Goal: Information Seeking & Learning: Learn about a topic

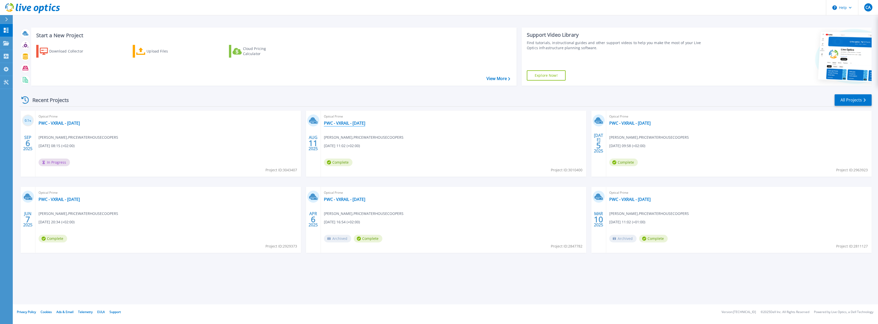
click at [365, 123] on link "PWC - VXRAIL - [DATE]" at bounding box center [344, 123] width 41 height 5
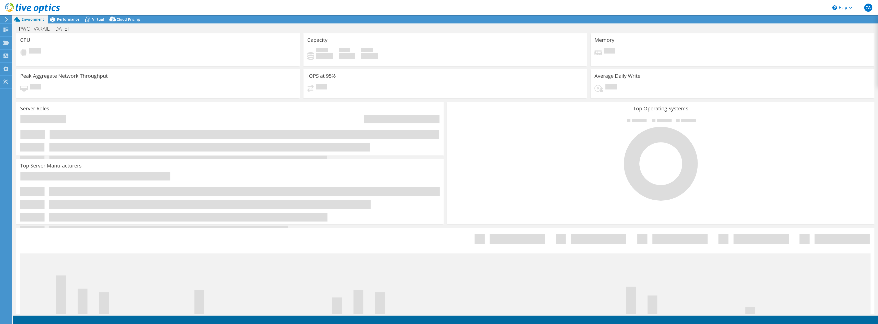
select select "USD"
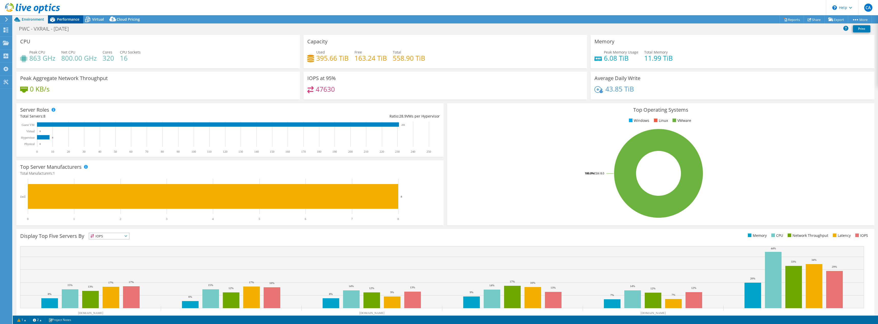
click at [62, 21] on span "Performance" at bounding box center [68, 19] width 22 height 5
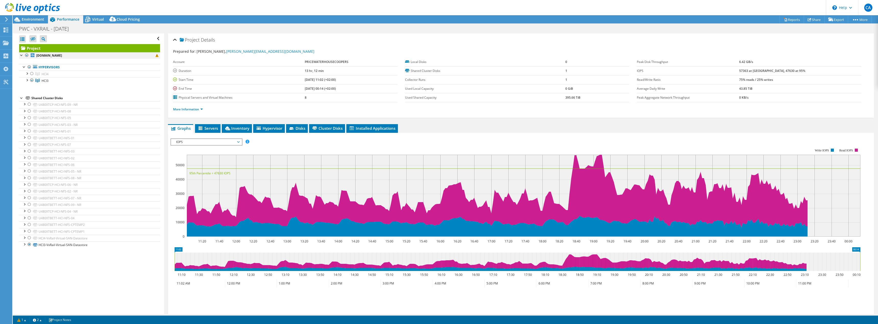
click at [21, 55] on div at bounding box center [21, 54] width 5 height 5
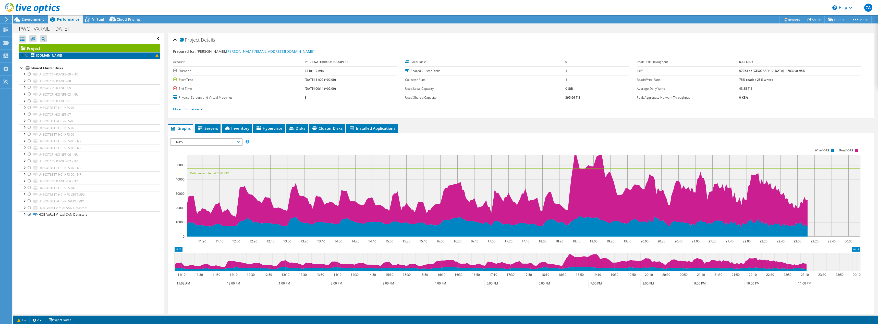
click at [155, 56] on link "[DOMAIN_NAME]" at bounding box center [89, 55] width 141 height 7
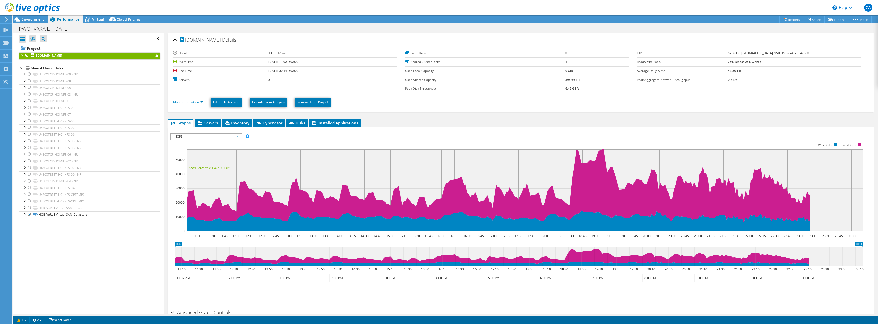
click at [22, 54] on div at bounding box center [21, 54] width 5 height 5
click at [27, 80] on div at bounding box center [26, 79] width 5 height 5
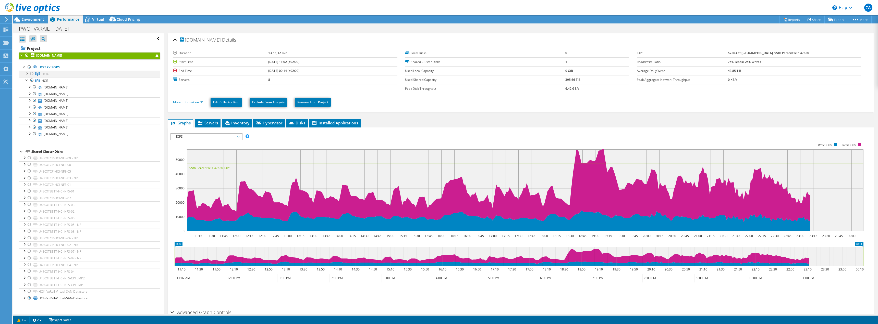
click at [27, 73] on div at bounding box center [26, 73] width 5 height 5
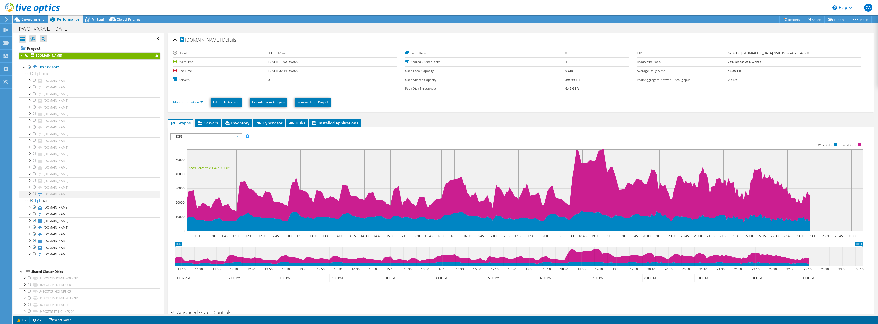
click at [34, 193] on div at bounding box center [34, 194] width 5 height 6
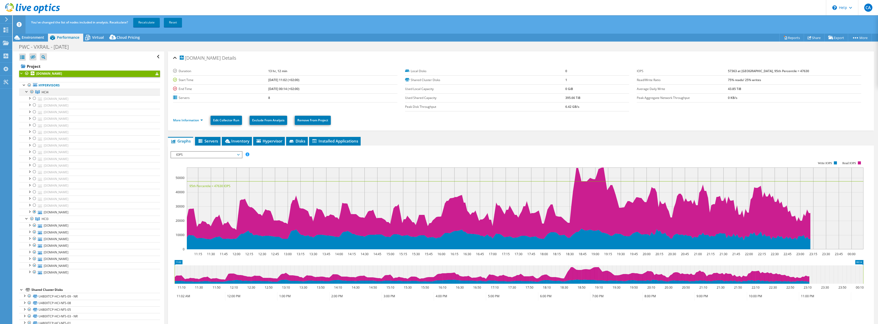
click at [26, 91] on div at bounding box center [26, 91] width 5 height 5
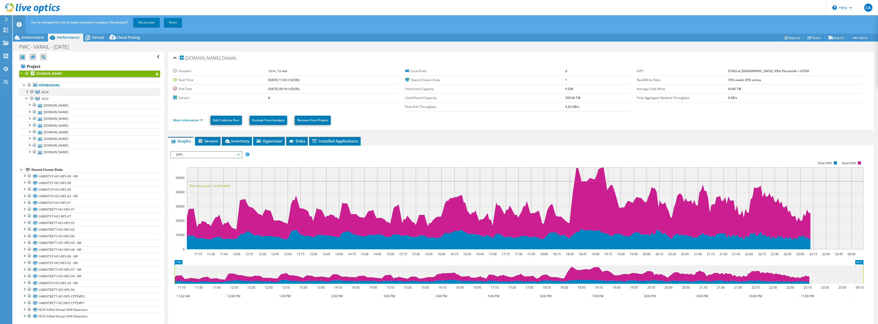
click at [31, 93] on div at bounding box center [31, 92] width 5 height 6
click at [33, 93] on div at bounding box center [31, 92] width 5 height 6
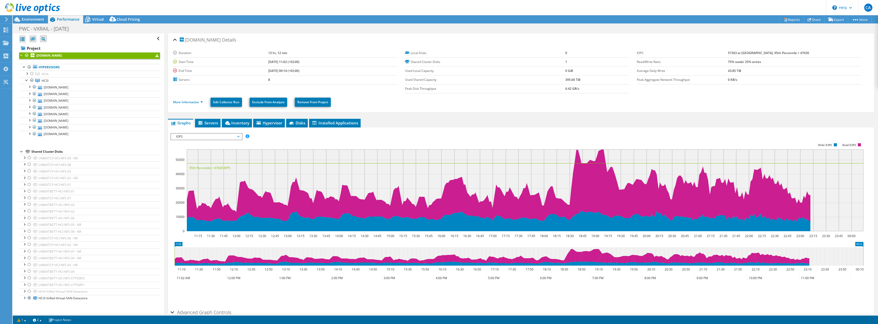
click at [21, 151] on div at bounding box center [21, 151] width 5 height 5
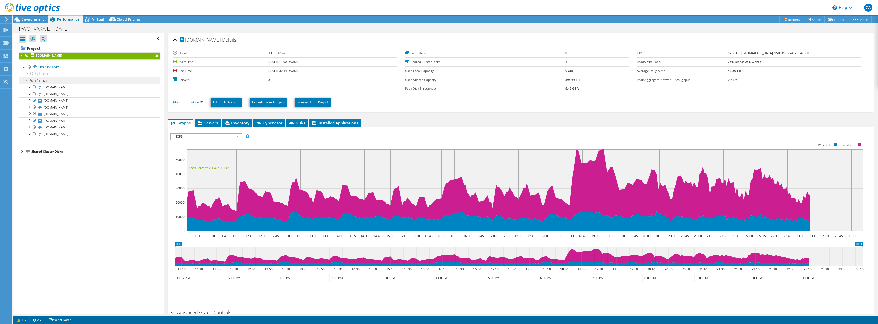
click at [56, 80] on link "HCI3" at bounding box center [89, 80] width 141 height 7
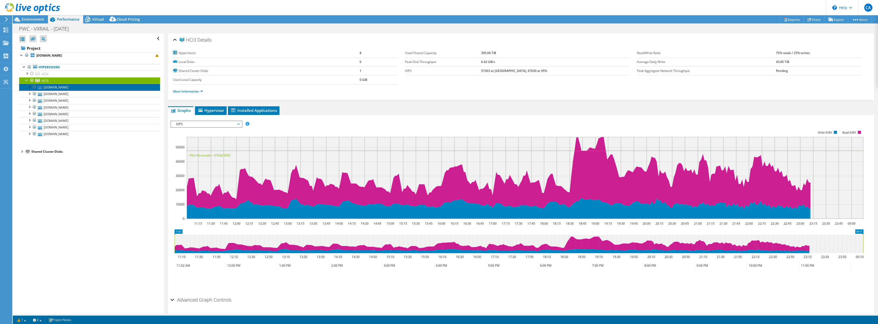
click at [67, 88] on link "[DOMAIN_NAME]" at bounding box center [89, 87] width 141 height 7
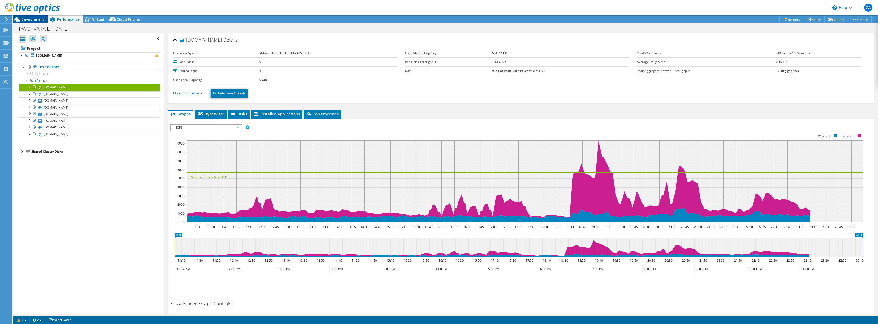
click at [41, 20] on span "Environment" at bounding box center [33, 19] width 22 height 5
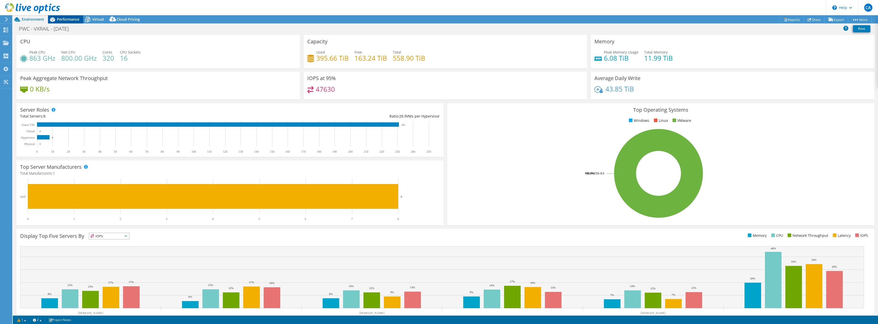
click at [62, 19] on span "Performance" at bounding box center [68, 19] width 22 height 5
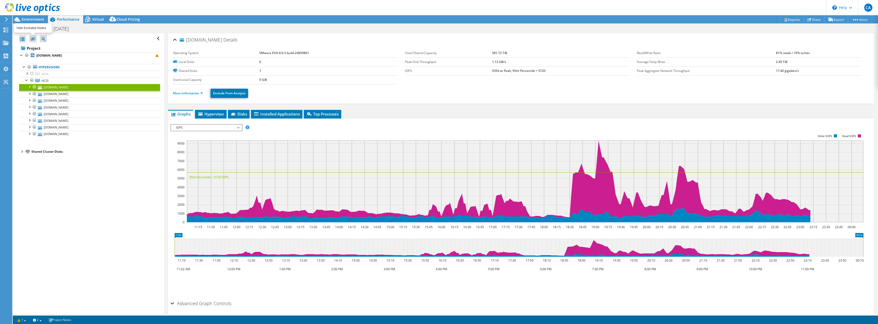
click at [31, 39] on icon at bounding box center [32, 39] width 5 height 4
click at [0, 0] on input "checkbox" at bounding box center [0, 0] width 0 height 0
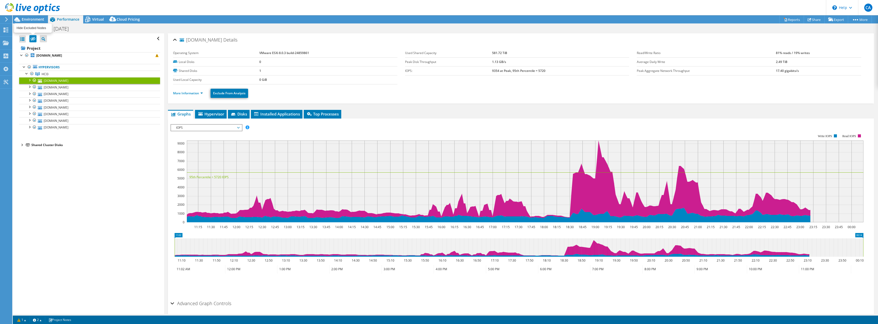
click at [31, 39] on icon at bounding box center [32, 39] width 5 height 4
click at [0, 0] on input "checkbox" at bounding box center [0, 0] width 0 height 0
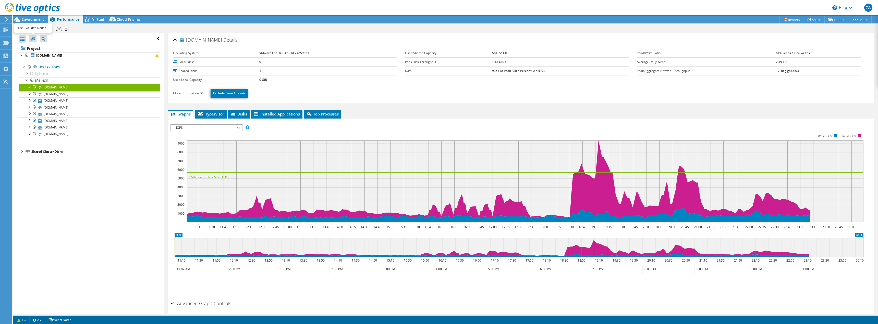
click at [31, 39] on icon at bounding box center [32, 39] width 5 height 4
click at [0, 0] on input "checkbox" at bounding box center [0, 0] width 0 height 0
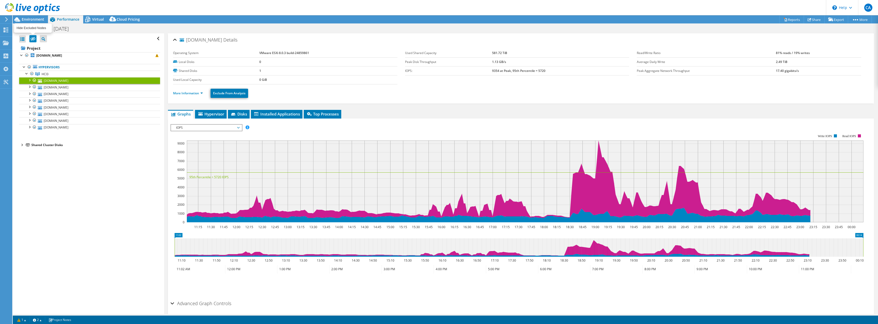
click at [31, 39] on icon at bounding box center [32, 39] width 5 height 4
click at [0, 0] on input "checkbox" at bounding box center [0, 0] width 0 height 0
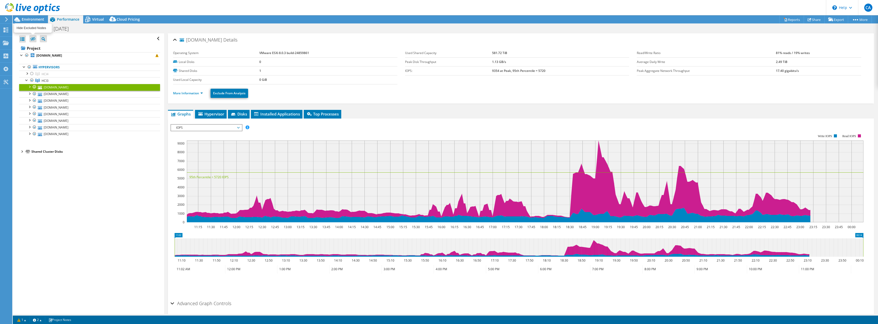
click at [31, 39] on icon at bounding box center [32, 39] width 5 height 4
click at [0, 0] on input "checkbox" at bounding box center [0, 0] width 0 height 0
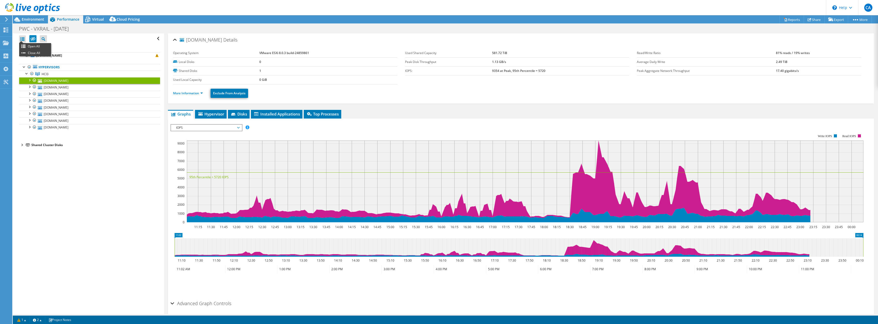
click at [21, 39] on div at bounding box center [22, 38] width 7 height 7
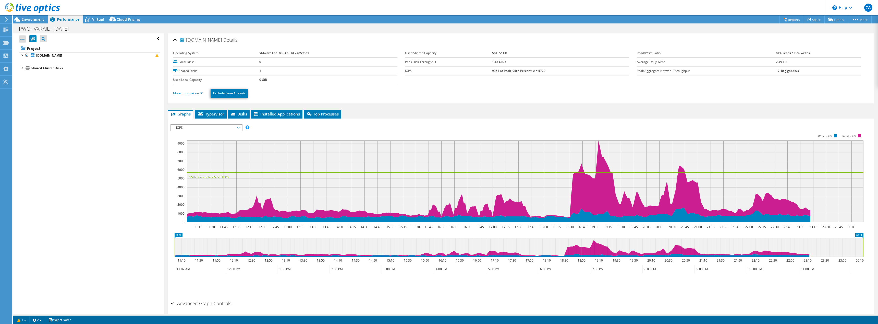
click at [21, 39] on div at bounding box center [22, 38] width 7 height 7
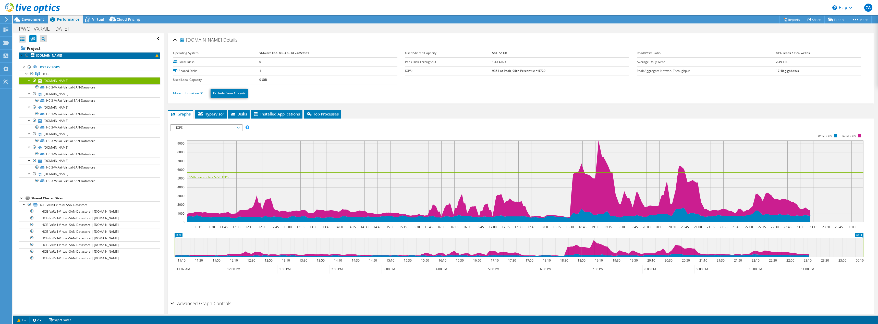
click at [155, 55] on span at bounding box center [156, 55] width 3 height 3
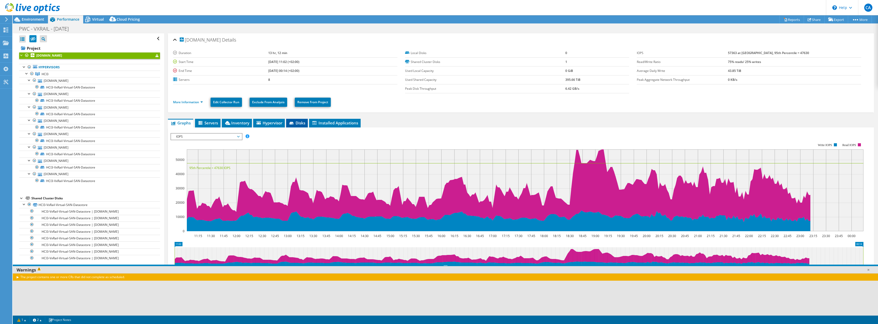
click at [295, 122] on span "Disks" at bounding box center [297, 122] width 17 height 5
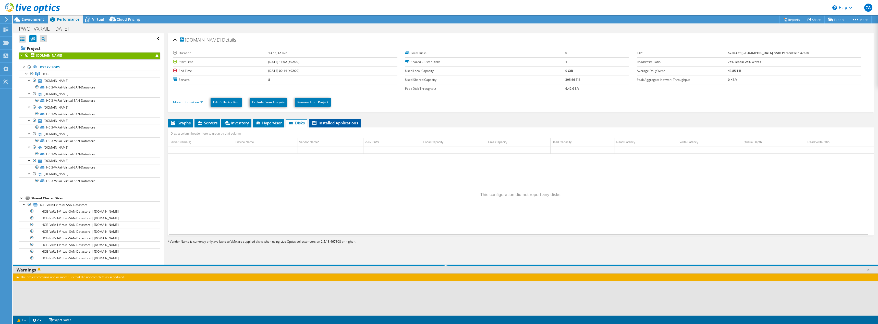
click at [313, 124] on icon at bounding box center [314, 123] width 4 height 4
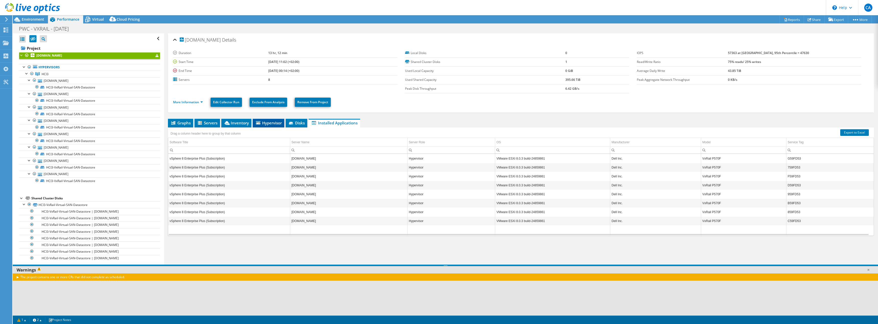
click at [268, 124] on span "Hypervisor" at bounding box center [268, 122] width 27 height 5
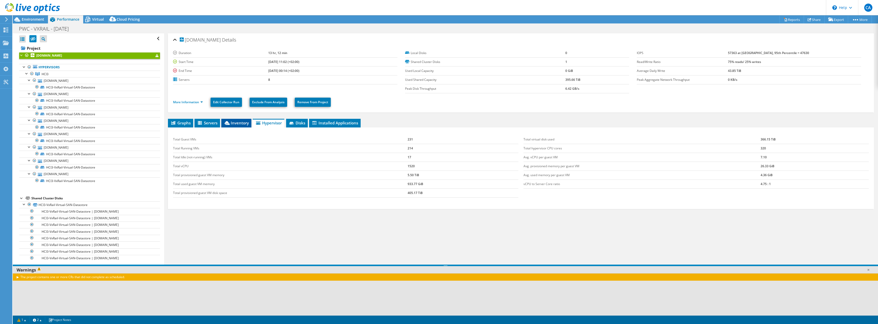
click at [245, 122] on span "Inventory" at bounding box center [236, 122] width 25 height 5
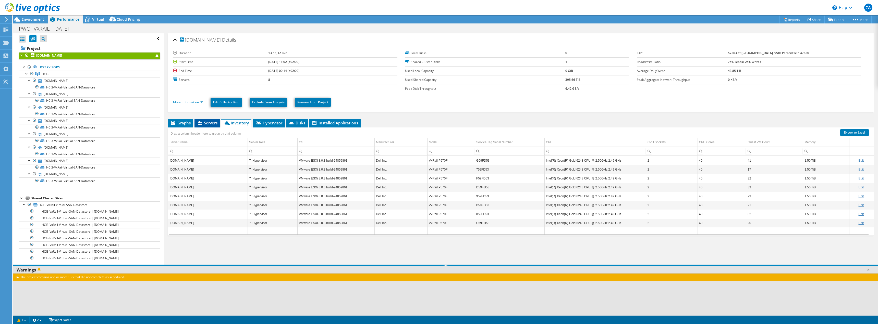
click at [211, 121] on span "Servers" at bounding box center [207, 122] width 20 height 5
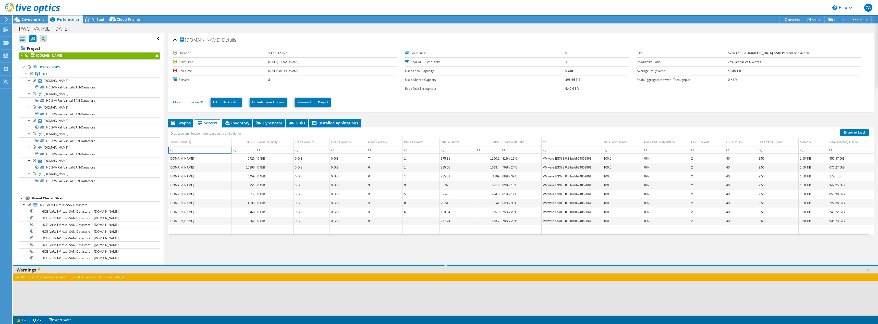
click at [219, 152] on input "Column Server Name(s), Filter cell" at bounding box center [199, 150] width 63 height 7
click at [217, 157] on td "[DOMAIN_NAME]" at bounding box center [199, 158] width 63 height 9
click at [215, 143] on td "Server Name(s)" at bounding box center [199, 142] width 63 height 9
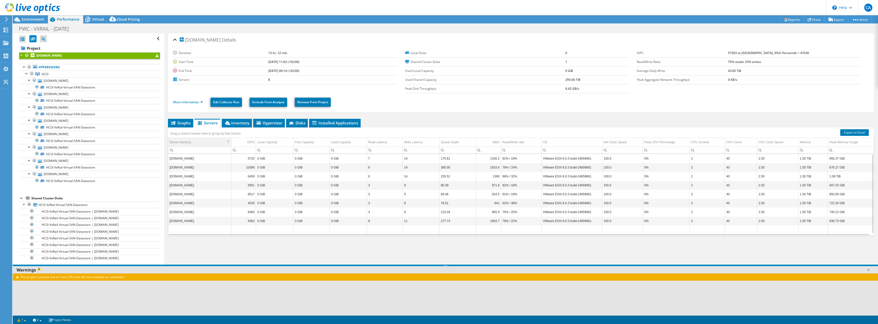
click at [215, 143] on td "Server Name(s)" at bounding box center [199, 142] width 63 height 9
click at [26, 56] on div at bounding box center [26, 55] width 5 height 6
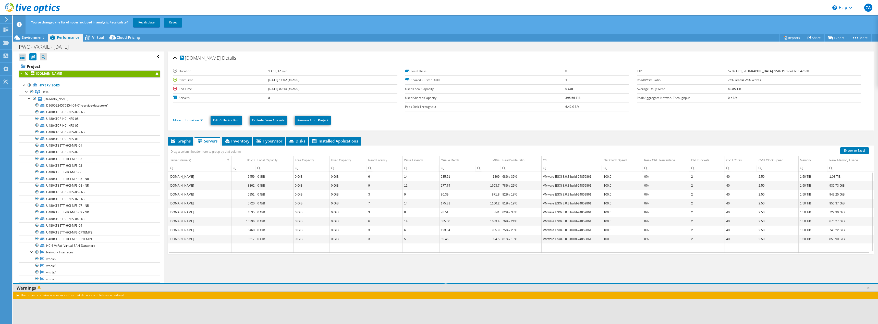
click at [28, 73] on div at bounding box center [26, 73] width 5 height 6
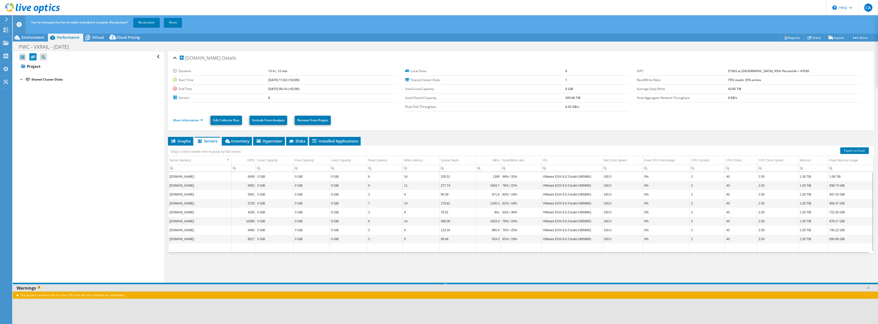
click at [20, 80] on div at bounding box center [21, 79] width 5 height 5
click at [21, 80] on div at bounding box center [21, 79] width 5 height 5
click at [42, 40] on div "Environment" at bounding box center [30, 37] width 35 height 8
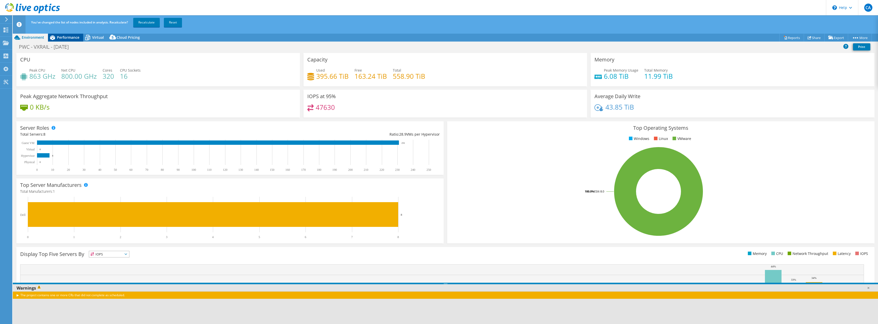
click at [55, 41] on icon at bounding box center [52, 37] width 9 height 9
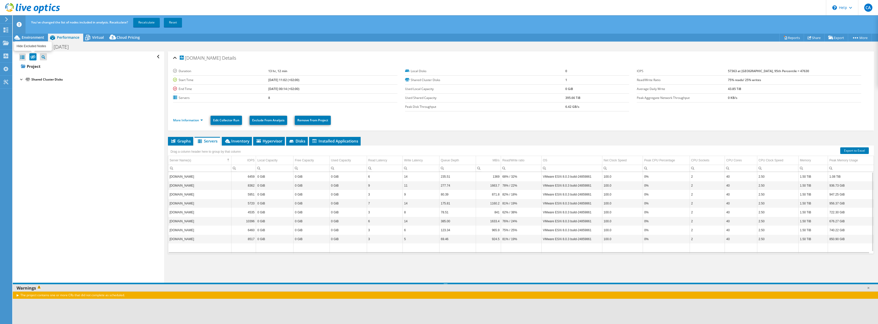
click at [32, 56] on icon at bounding box center [32, 57] width 5 height 4
click at [0, 0] on input "checkbox" at bounding box center [0, 0] width 0 height 0
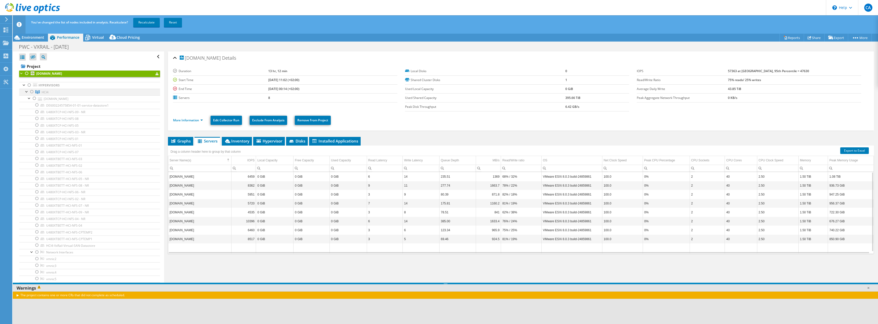
click at [26, 92] on div at bounding box center [26, 91] width 5 height 5
click at [32, 99] on div at bounding box center [31, 98] width 5 height 6
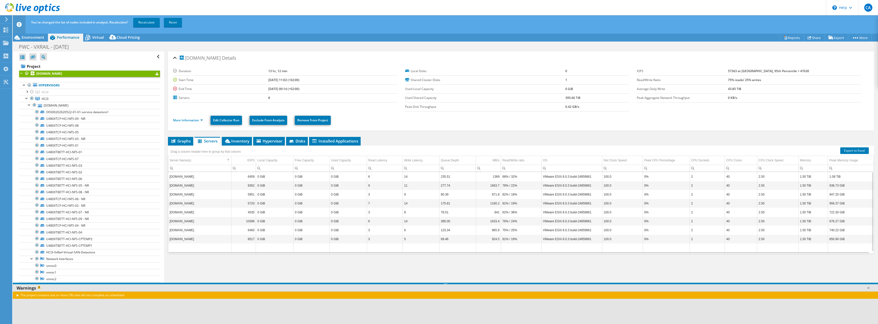
click at [27, 73] on div at bounding box center [26, 73] width 5 height 6
click at [27, 74] on div at bounding box center [26, 73] width 5 height 6
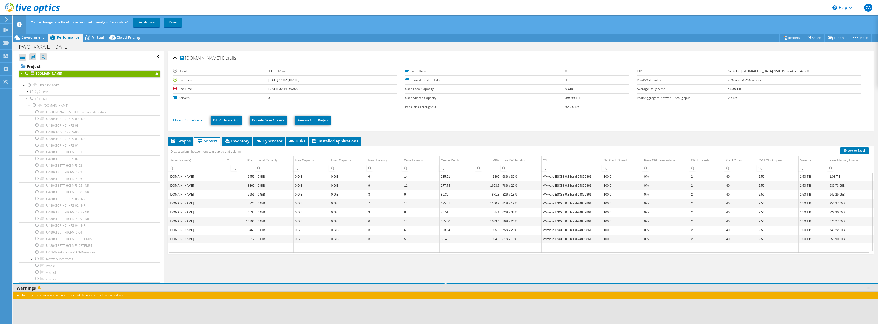
click at [174, 59] on div "[DOMAIN_NAME] Details" at bounding box center [521, 58] width 696 height 11
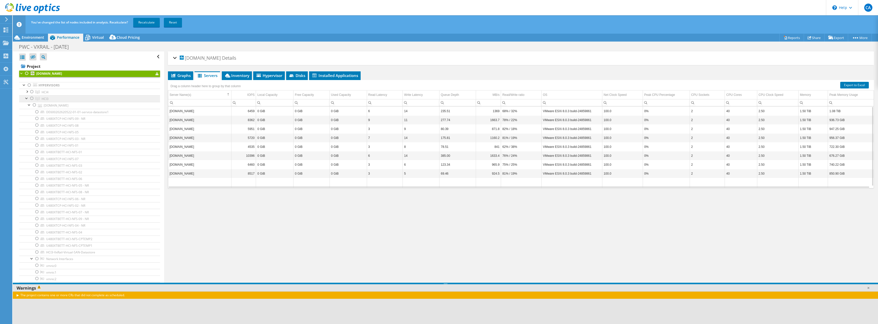
click at [41, 99] on link "HCI3" at bounding box center [89, 98] width 141 height 7
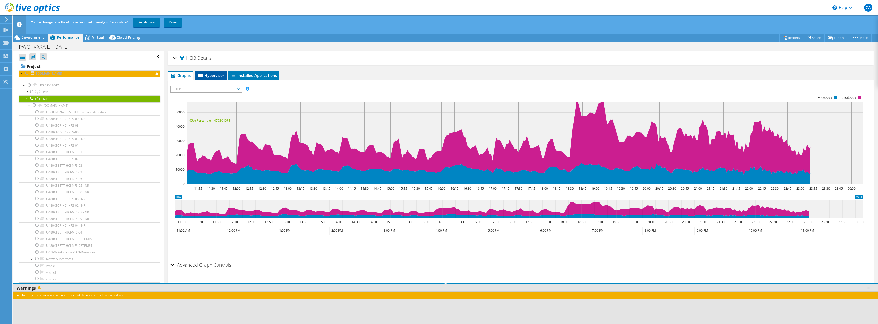
click at [208, 77] on span "Hypervisor" at bounding box center [211, 75] width 27 height 5
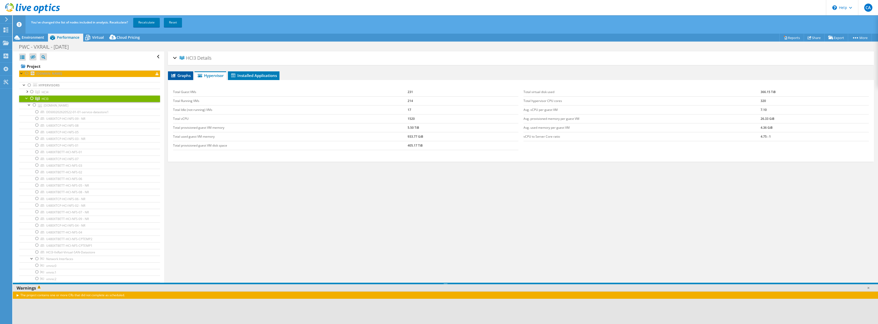
click at [189, 77] on span "Graphs" at bounding box center [180, 75] width 20 height 5
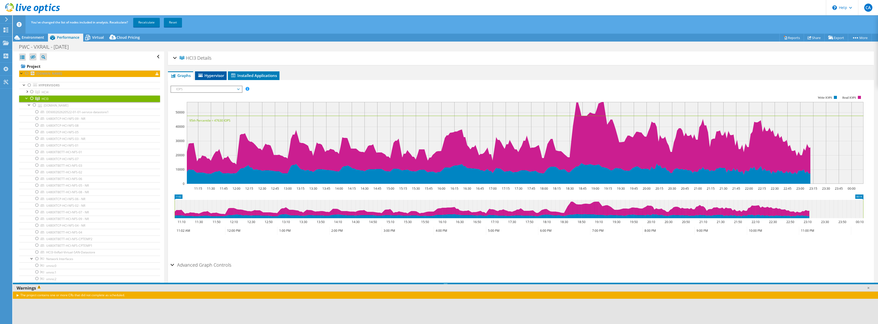
click at [213, 76] on span "Hypervisor" at bounding box center [211, 75] width 27 height 5
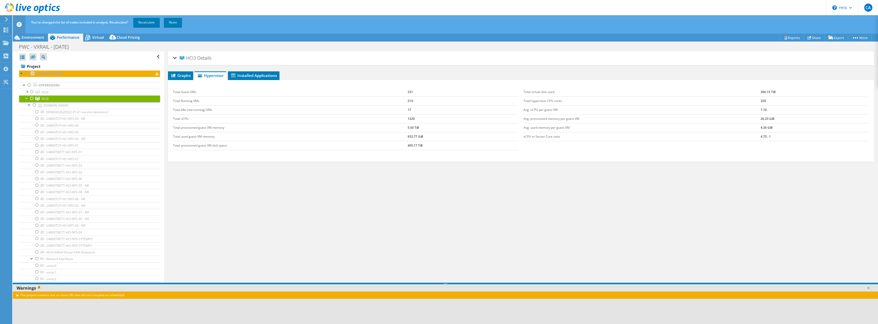
click at [31, 98] on div at bounding box center [31, 98] width 5 height 6
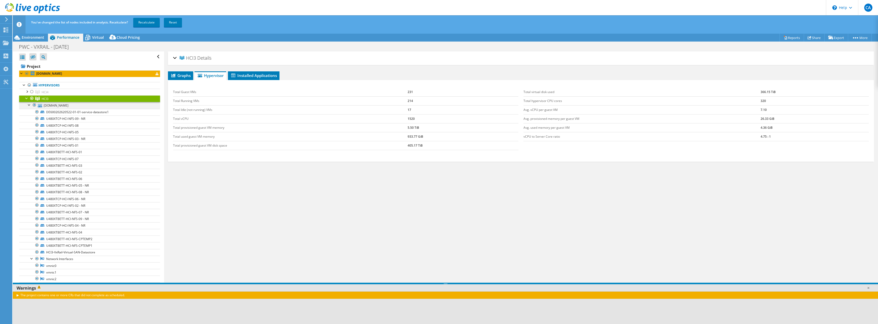
click at [29, 105] on div at bounding box center [29, 104] width 5 height 5
click at [30, 112] on div at bounding box center [29, 111] width 5 height 5
click at [30, 118] on div at bounding box center [29, 118] width 5 height 5
click at [29, 126] on div at bounding box center [29, 124] width 5 height 5
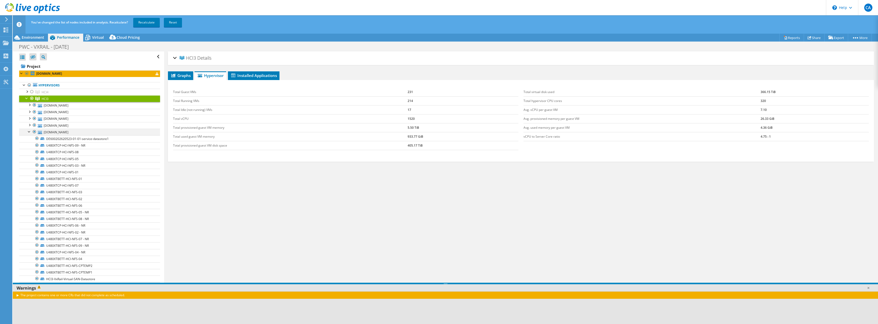
click at [29, 131] on div at bounding box center [29, 131] width 5 height 5
click at [30, 139] on div at bounding box center [29, 138] width 5 height 5
click at [29, 145] on div at bounding box center [29, 144] width 5 height 5
click at [29, 152] on div at bounding box center [29, 151] width 5 height 5
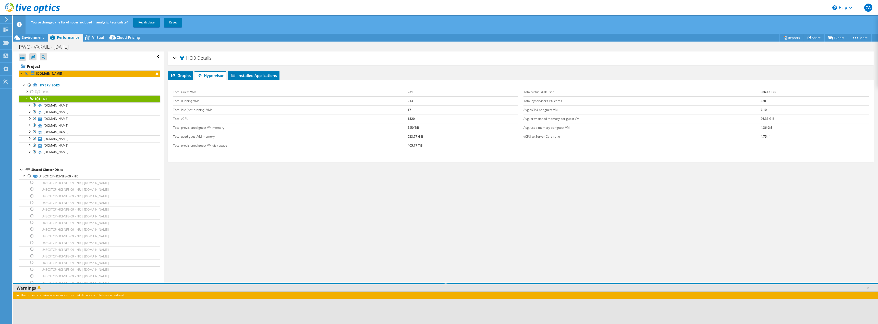
click at [20, 170] on div at bounding box center [21, 169] width 5 height 5
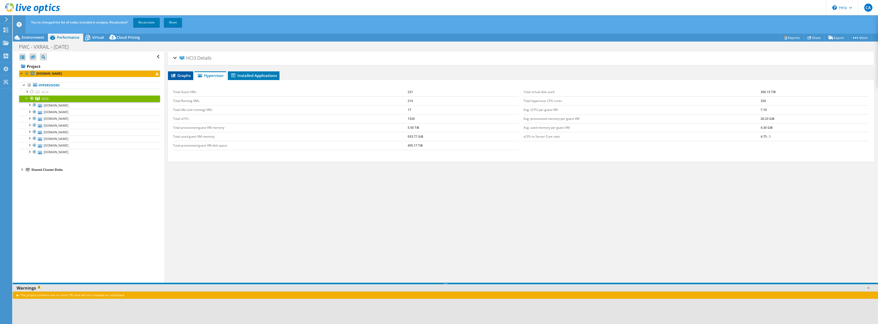
click at [183, 76] on span "Graphs" at bounding box center [180, 75] width 20 height 5
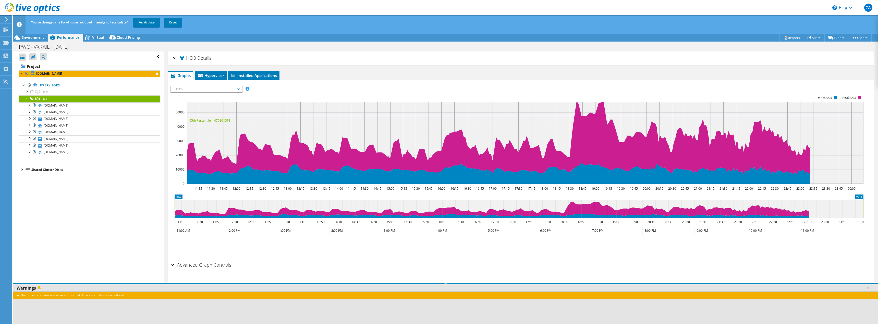
click at [237, 90] on span "IOPS" at bounding box center [207, 89] width 66 height 6
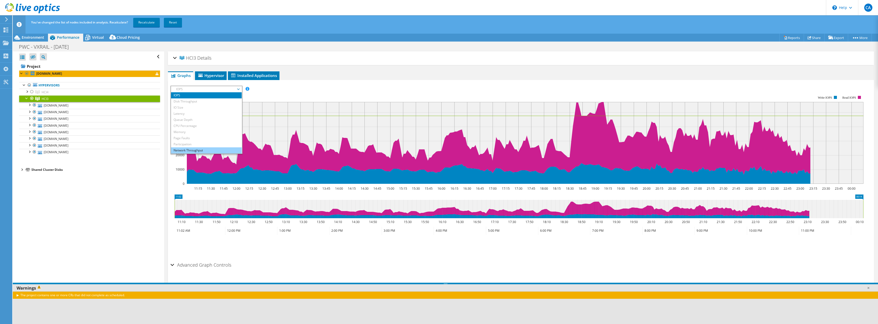
click at [200, 151] on li "Network Throughput" at bounding box center [206, 151] width 71 height 6
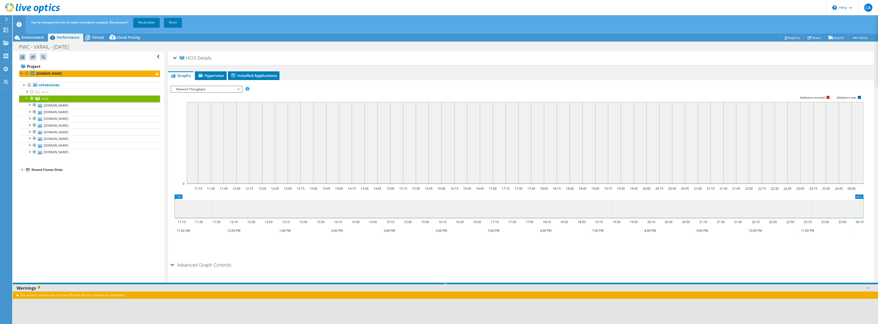
click at [205, 88] on span "Network Throughput" at bounding box center [207, 89] width 66 height 6
click at [202, 143] on li "Participation" at bounding box center [206, 144] width 71 height 6
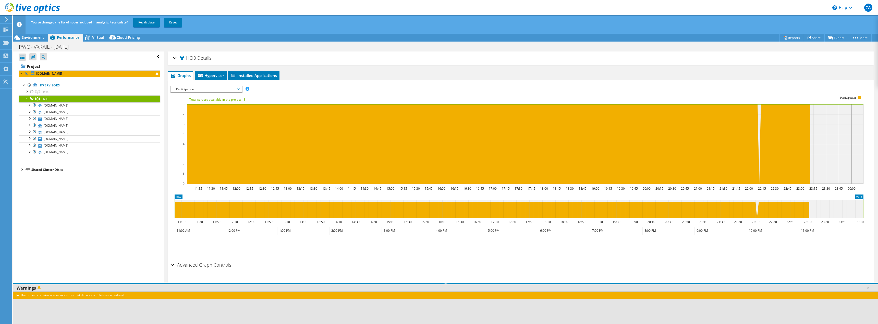
click at [195, 90] on span "Participation" at bounding box center [207, 89] width 66 height 6
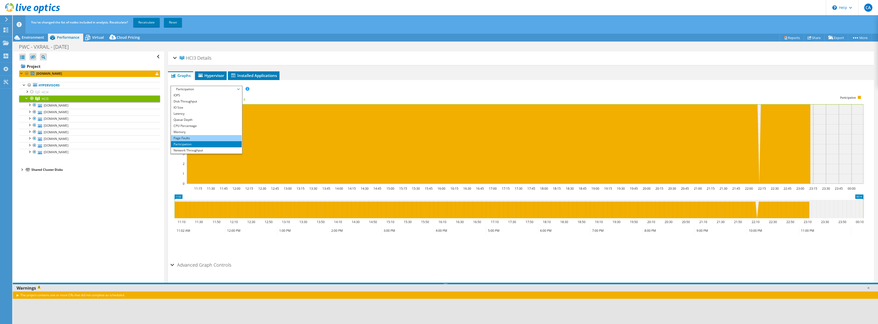
click at [190, 139] on li "Page Faults" at bounding box center [206, 138] width 71 height 6
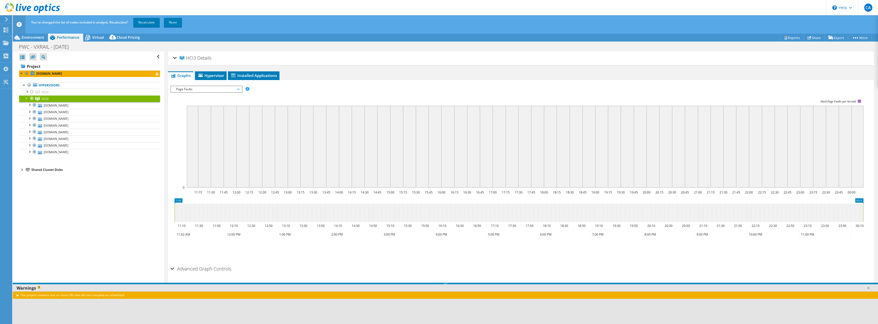
drag, startPoint x: 197, startPoint y: 90, endPoint x: 196, endPoint y: 103, distance: 13.5
click at [197, 90] on span "Page Faults" at bounding box center [207, 89] width 66 height 6
click at [195, 130] on li "Memory" at bounding box center [206, 132] width 71 height 6
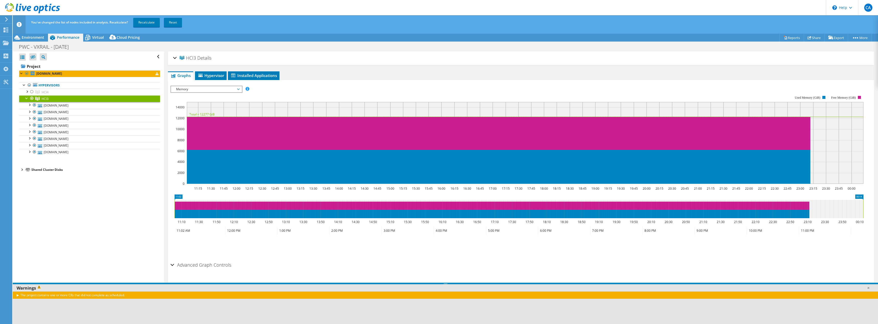
click at [199, 89] on span "Memory" at bounding box center [207, 89] width 66 height 6
click at [194, 125] on li "CPU Percentage" at bounding box center [206, 126] width 71 height 6
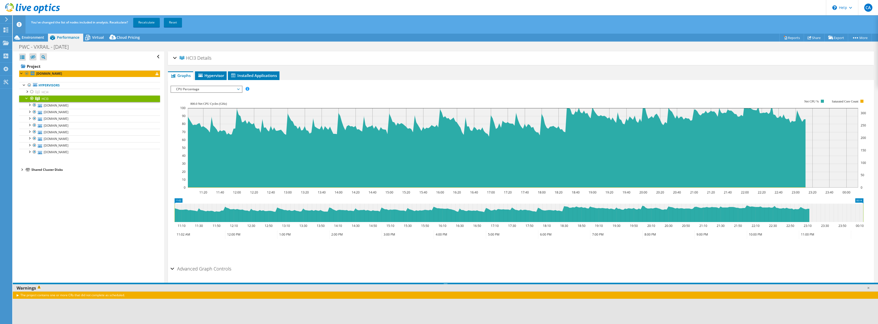
click at [198, 89] on span "CPU Percentage" at bounding box center [207, 89] width 66 height 6
click at [197, 121] on li "Queue Depth" at bounding box center [206, 120] width 71 height 6
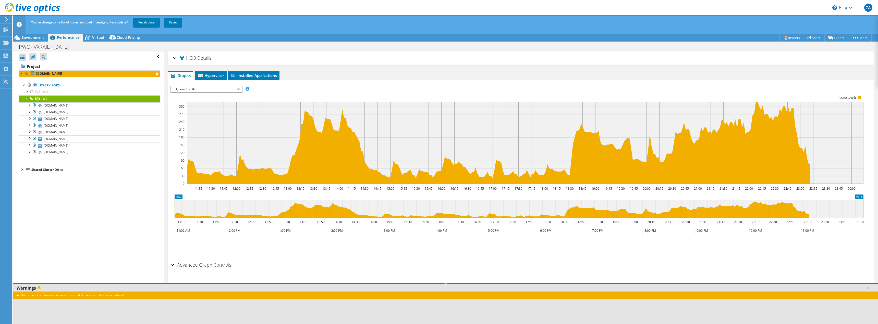
click at [198, 90] on span "Queue Depth" at bounding box center [207, 89] width 66 height 6
click at [197, 116] on li "Latency" at bounding box center [206, 114] width 71 height 6
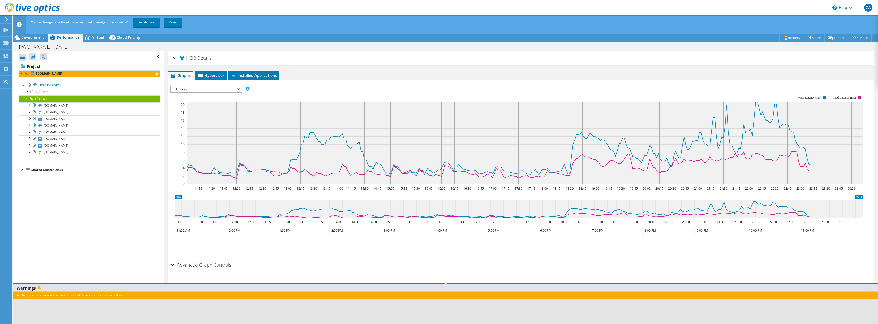
click at [195, 88] on span "Latency" at bounding box center [207, 89] width 66 height 6
click at [190, 109] on li "IO Size" at bounding box center [206, 108] width 71 height 6
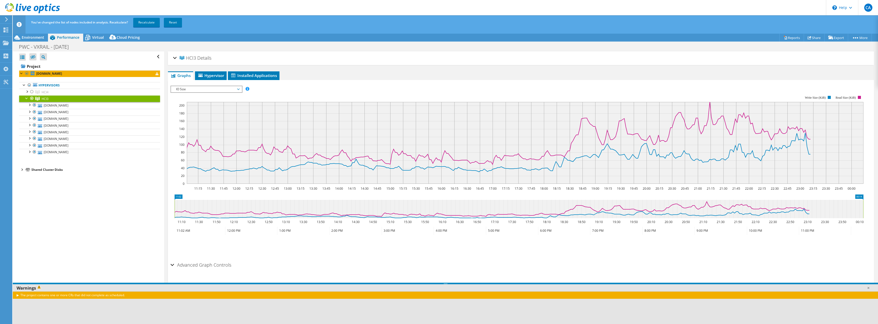
click at [212, 91] on span "IO Size" at bounding box center [207, 89] width 66 height 6
click at [209, 101] on li "Disk Throughput" at bounding box center [206, 102] width 71 height 6
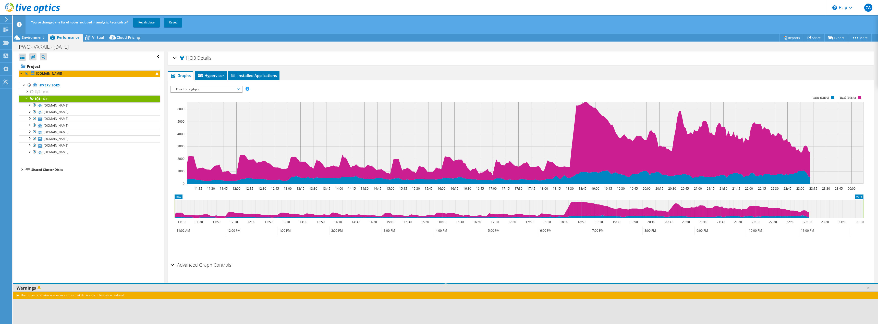
click at [234, 91] on span "Disk Throughput" at bounding box center [207, 89] width 66 height 6
click at [213, 99] on li "Disk Throughput" at bounding box center [206, 102] width 71 height 6
click at [212, 89] on span "Disk Throughput" at bounding box center [207, 89] width 66 height 6
click at [210, 97] on li "IOPS" at bounding box center [206, 95] width 71 height 6
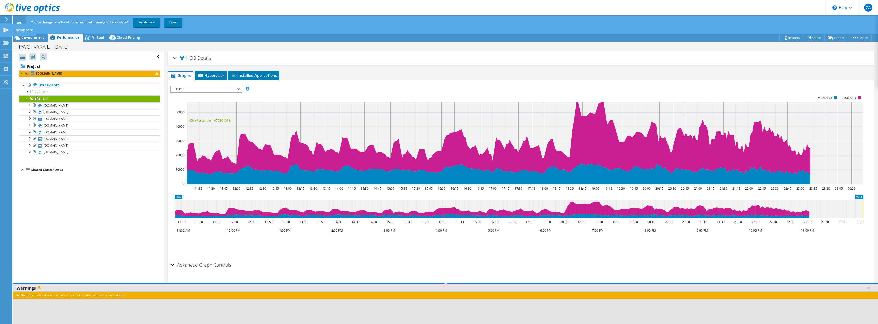
click at [8, 30] on icon at bounding box center [6, 30] width 6 height 5
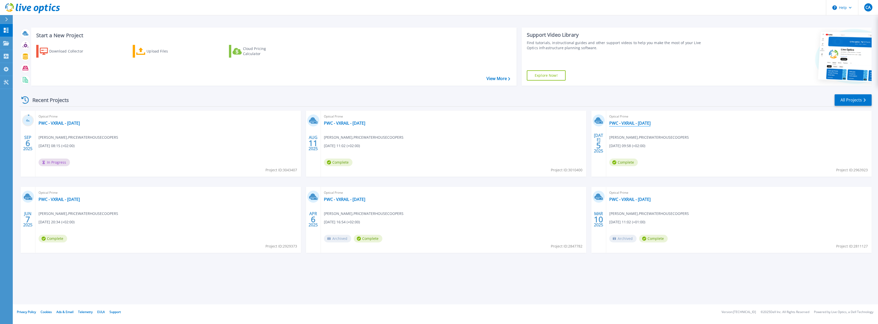
click at [650, 124] on link "PWC - VXRAIL - [DATE]" at bounding box center [629, 123] width 41 height 5
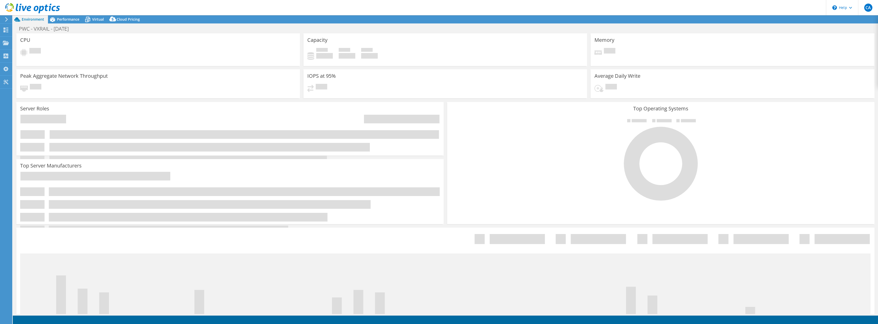
select select "USD"
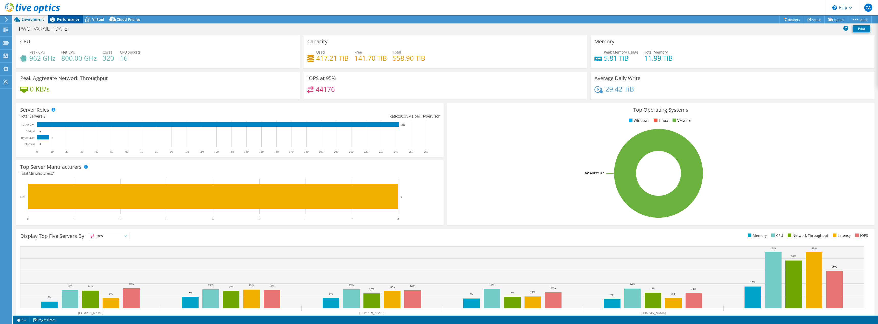
click at [69, 19] on span "Performance" at bounding box center [68, 19] width 22 height 5
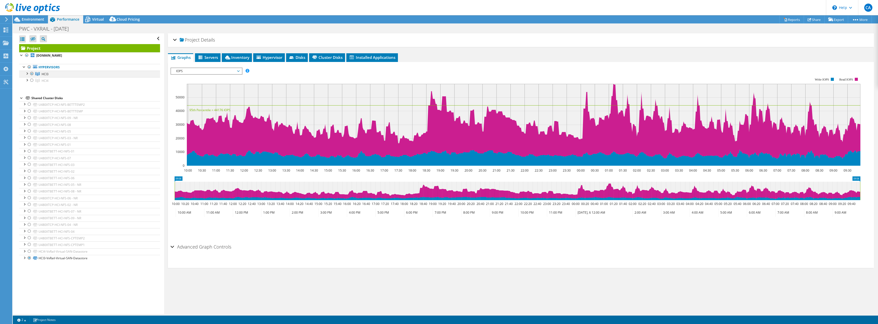
click at [27, 74] on div at bounding box center [26, 73] width 5 height 5
click at [174, 247] on div "Advanced Graph Controls" at bounding box center [520, 247] width 701 height 11
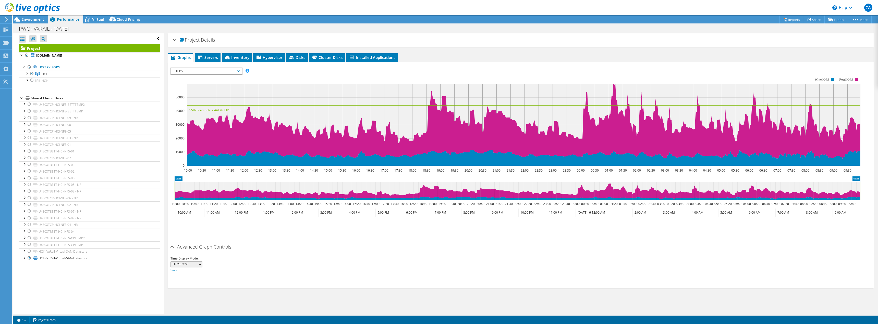
click at [171, 247] on div "Advanced Graph Controls" at bounding box center [520, 247] width 701 height 11
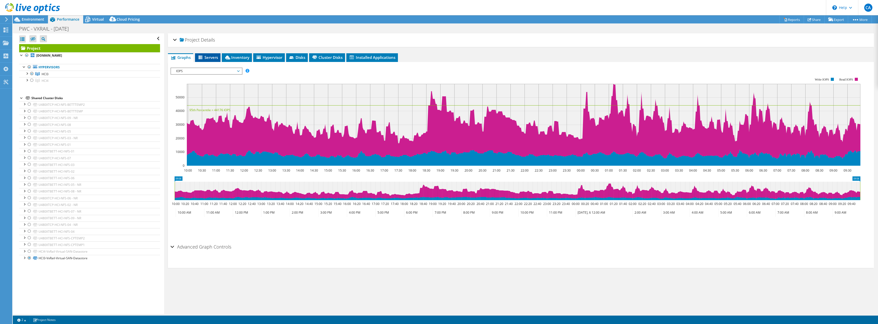
click at [211, 57] on span "Servers" at bounding box center [208, 57] width 20 height 5
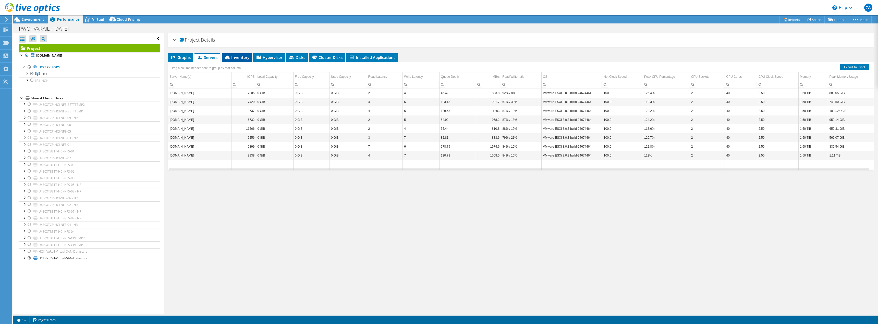
click at [241, 57] on span "Inventory" at bounding box center [236, 57] width 25 height 5
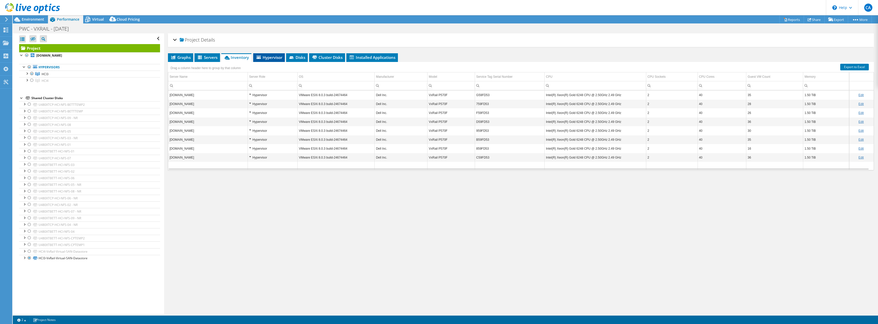
click at [262, 59] on span "Hypervisor" at bounding box center [269, 57] width 27 height 5
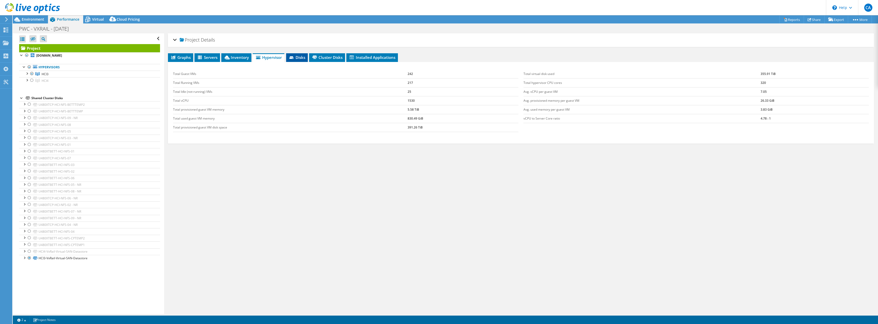
click at [303, 59] on span "Disks" at bounding box center [297, 57] width 17 height 5
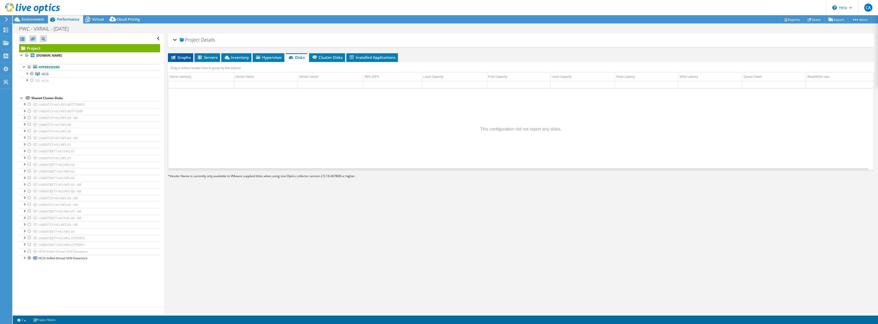
click at [188, 56] on span "Graphs" at bounding box center [180, 57] width 20 height 5
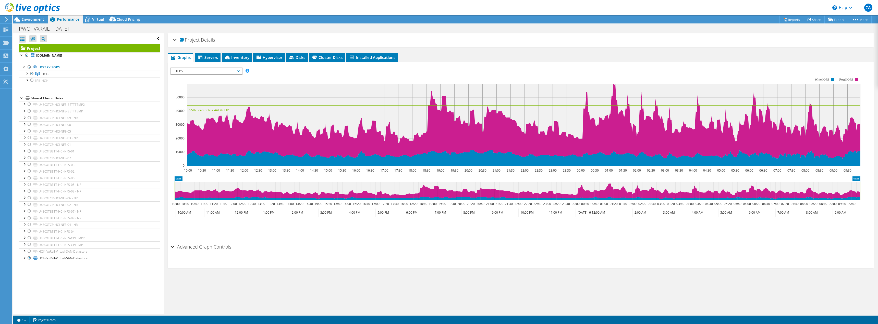
click at [199, 71] on span "IOPS" at bounding box center [207, 71] width 66 height 6
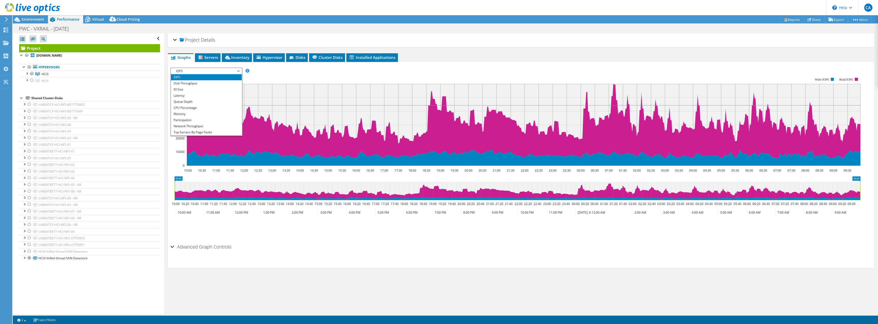
click at [199, 71] on span "IOPS" at bounding box center [207, 71] width 66 height 6
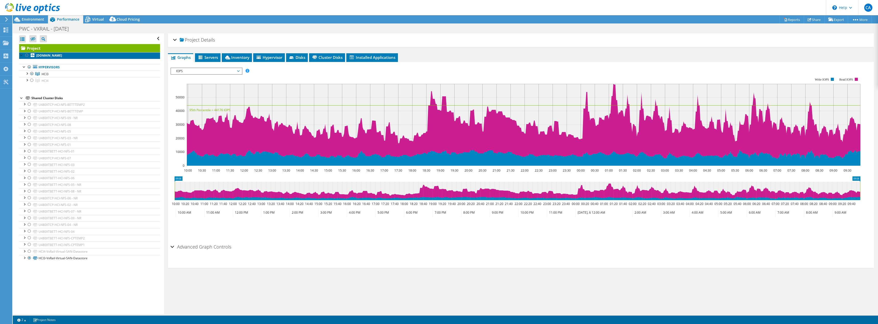
click at [46, 55] on b "[DOMAIN_NAME]" at bounding box center [49, 55] width 26 height 4
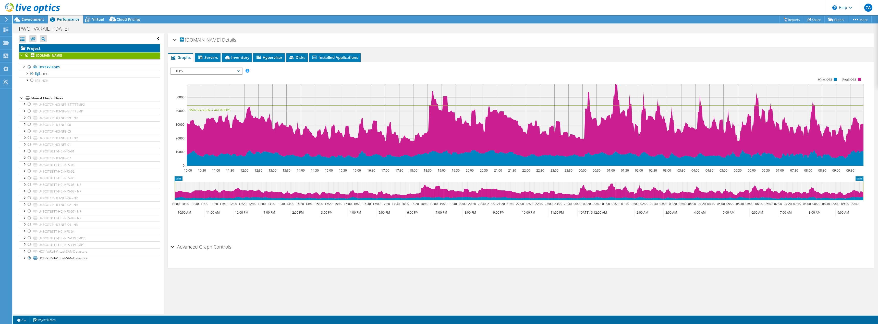
drag, startPoint x: 46, startPoint y: 55, endPoint x: 132, endPoint y: 47, distance: 86.4
click at [132, 47] on link "Project" at bounding box center [89, 48] width 141 height 8
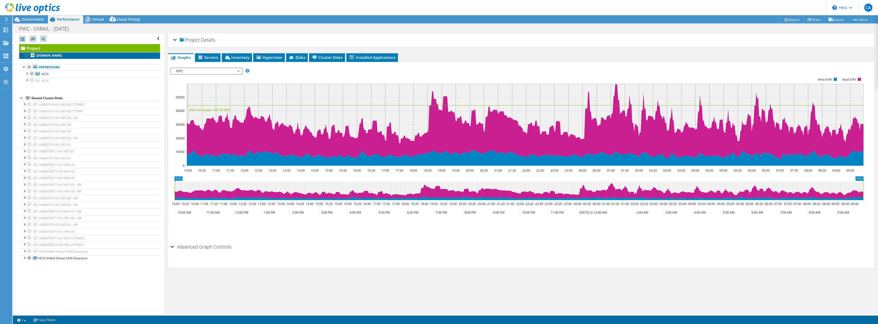
click at [46, 55] on b "[DOMAIN_NAME]" at bounding box center [49, 55] width 26 height 4
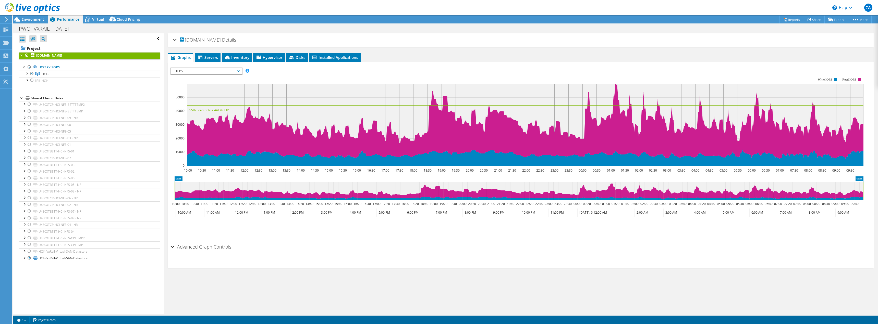
drag, startPoint x: 52, startPoint y: 56, endPoint x: 174, endPoint y: 40, distance: 123.3
click at [174, 40] on div "esxbh144.lu.ema.ad.pwcinternal.com Details" at bounding box center [521, 40] width 696 height 11
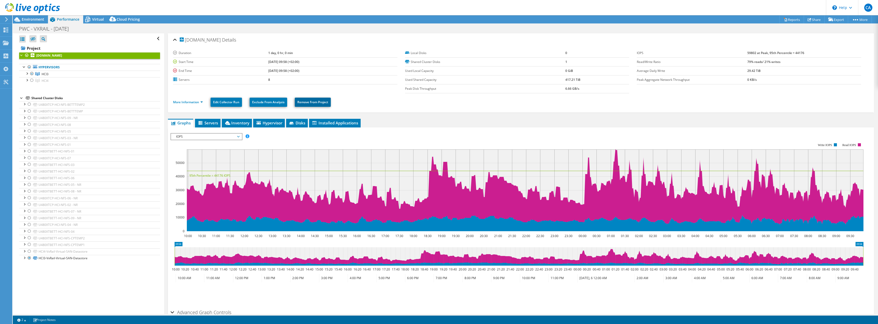
click at [325, 102] on link "Remove From Project" at bounding box center [313, 102] width 36 height 9
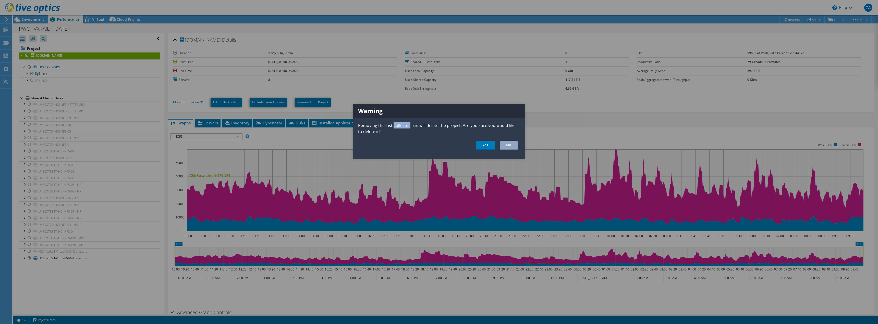
drag, startPoint x: 394, startPoint y: 126, endPoint x: 410, endPoint y: 126, distance: 15.8
click at [410, 126] on p "Removing the last collector run will delete the project. Are you sure you would…" at bounding box center [439, 128] width 172 height 12
click at [421, 124] on p "Removing the last collector run will delete the project. Are you sure you would…" at bounding box center [439, 128] width 172 height 12
click at [511, 147] on link "No" at bounding box center [509, 145] width 18 height 9
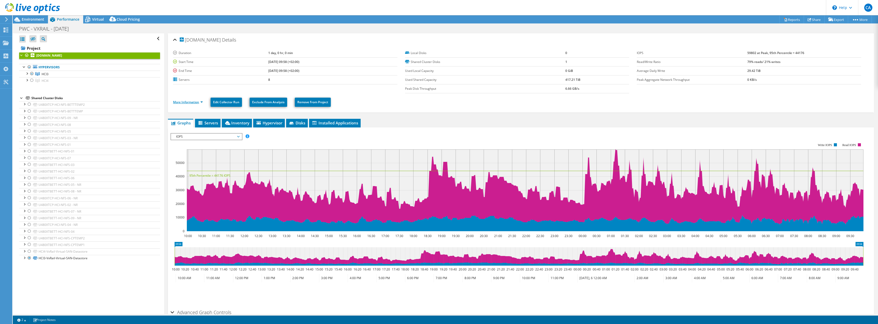
click at [197, 101] on link "More Information" at bounding box center [188, 102] width 30 height 4
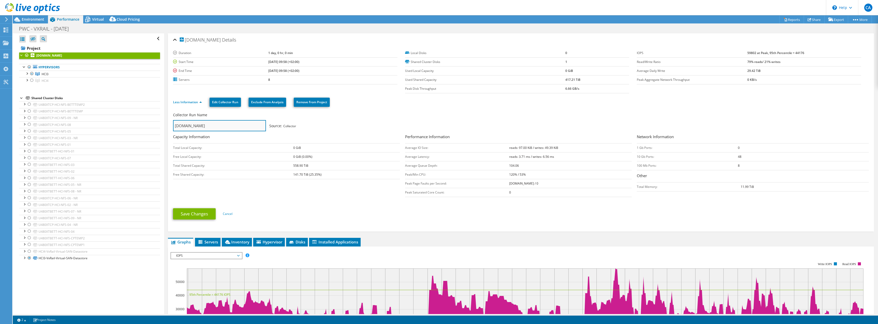
click at [242, 128] on input "[DOMAIN_NAME]" at bounding box center [219, 125] width 93 height 11
click at [323, 124] on div "Collector Run Name esxbh144.lu.ema.ad.pwcinternal.com Source: Collector" at bounding box center [518, 122] width 691 height 19
click at [230, 214] on link "Cancel" at bounding box center [228, 214] width 10 height 4
click at [32, 73] on div at bounding box center [31, 74] width 5 height 6
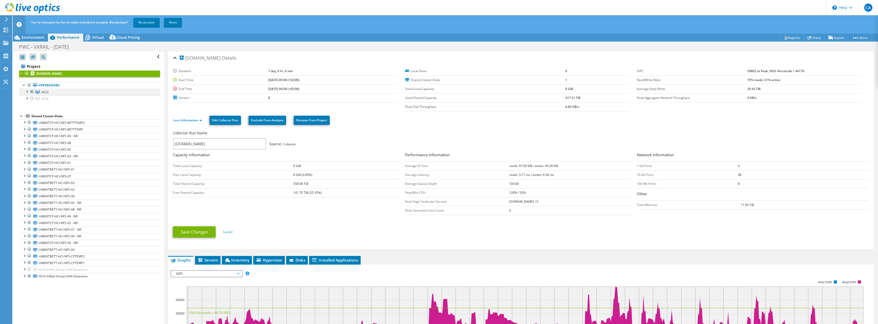
click at [32, 91] on div at bounding box center [31, 92] width 5 height 6
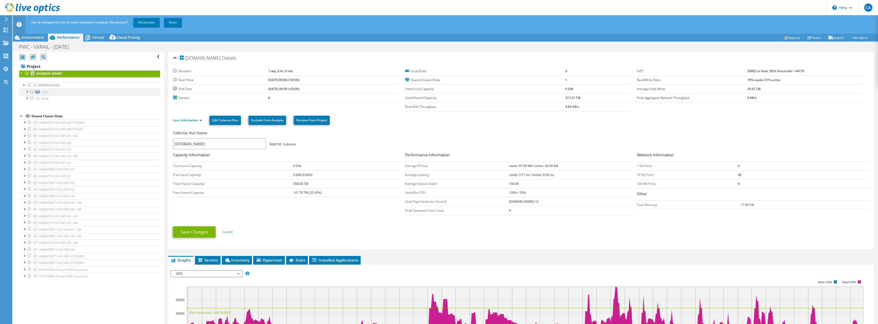
click at [32, 91] on div at bounding box center [31, 92] width 5 height 6
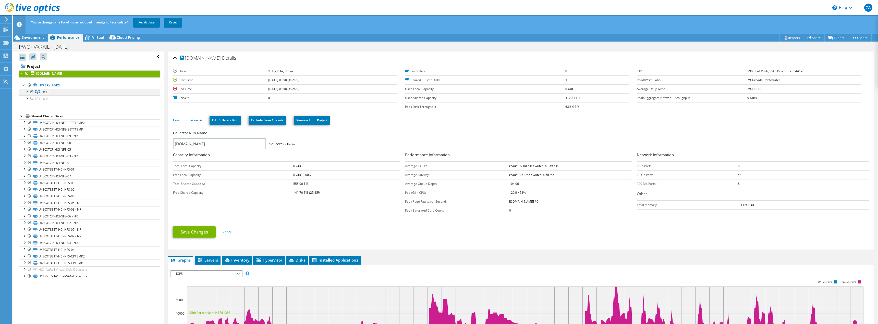
click at [32, 92] on div at bounding box center [31, 92] width 5 height 6
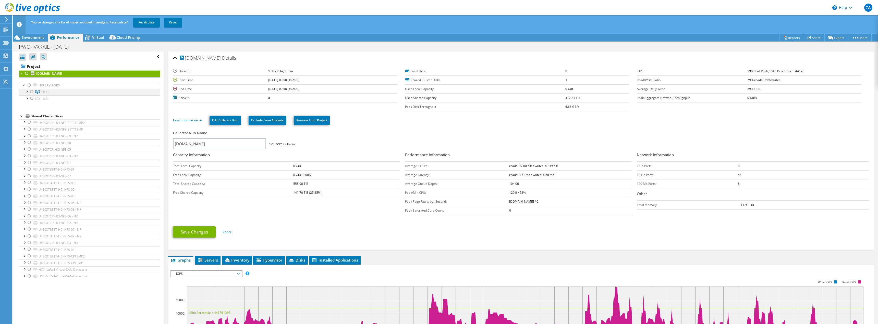
click at [32, 92] on div at bounding box center [31, 92] width 5 height 6
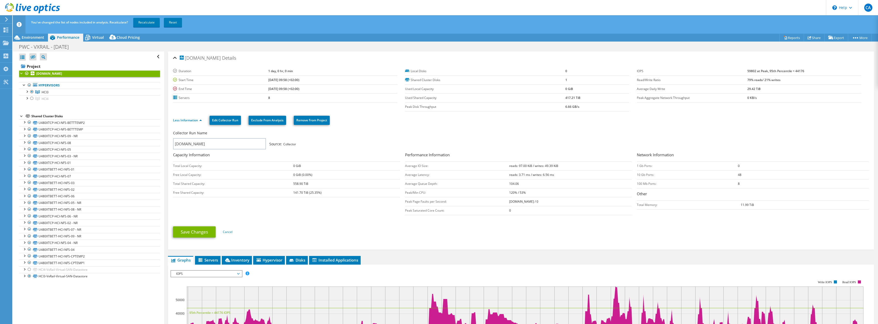
click at [21, 117] on div at bounding box center [21, 115] width 5 height 5
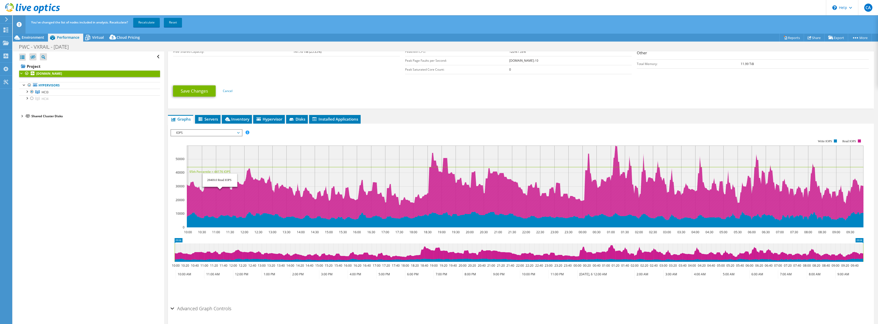
scroll to position [148, 0]
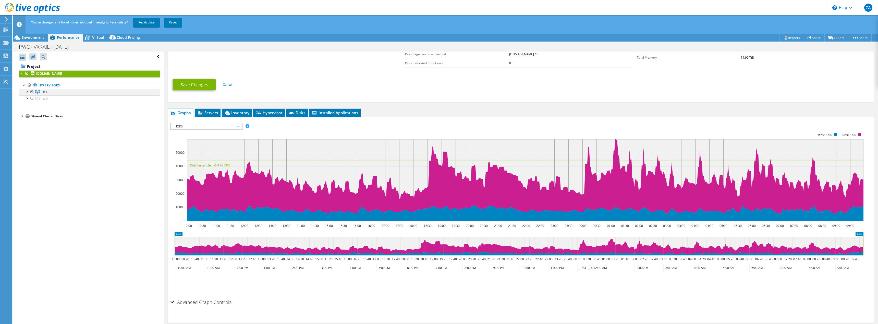
click at [27, 91] on div at bounding box center [26, 91] width 5 height 5
click at [34, 99] on div at bounding box center [34, 98] width 5 height 6
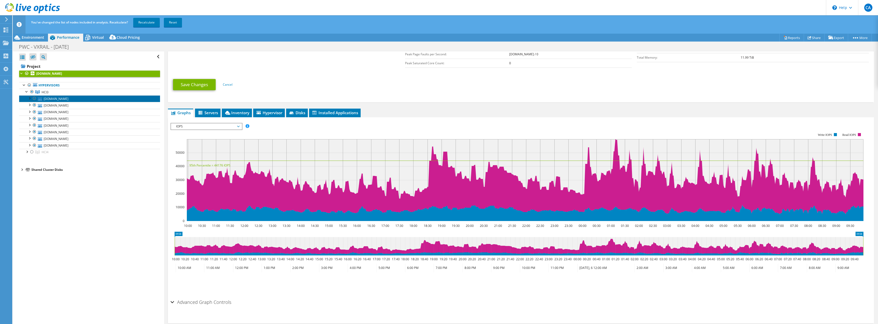
click at [109, 98] on link "[DOMAIN_NAME]" at bounding box center [89, 98] width 141 height 7
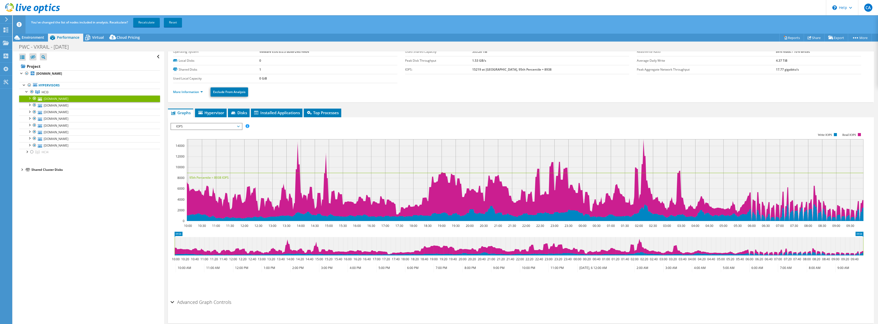
scroll to position [0, 0]
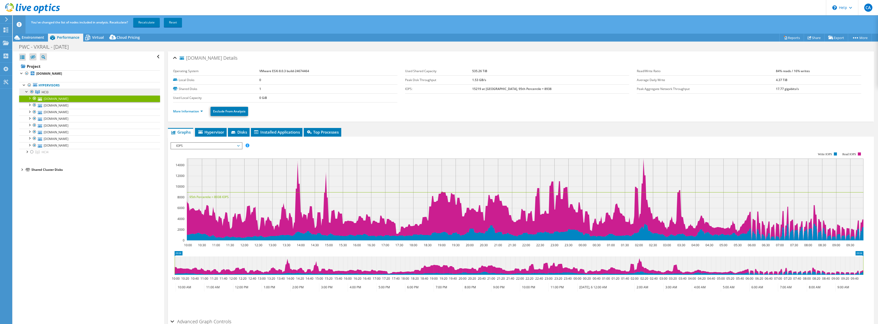
click at [57, 92] on link "HCI3" at bounding box center [89, 92] width 141 height 7
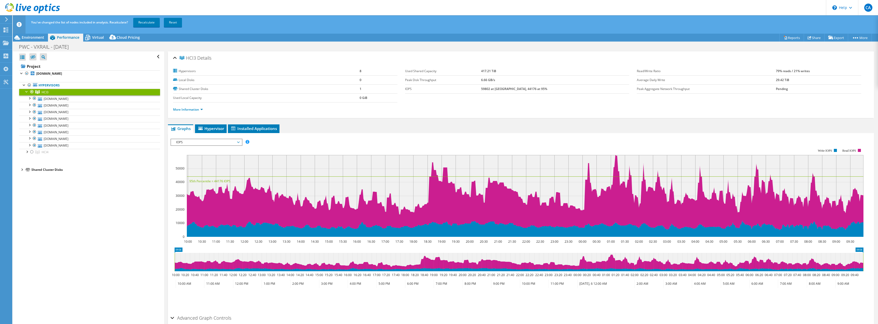
drag, startPoint x: 116, startPoint y: 213, endPoint x: 215, endPoint y: 182, distance: 103.6
click at [117, 213] on div "Open All Close All Hide Excluded Nodes Project Tree Filter" at bounding box center [88, 192] width 151 height 281
click at [238, 143] on span "IOPS" at bounding box center [207, 142] width 66 height 6
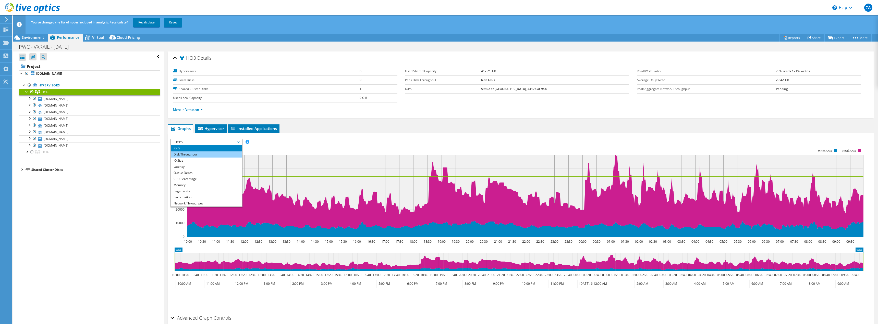
click at [205, 155] on li "Disk Throughput" at bounding box center [206, 155] width 71 height 6
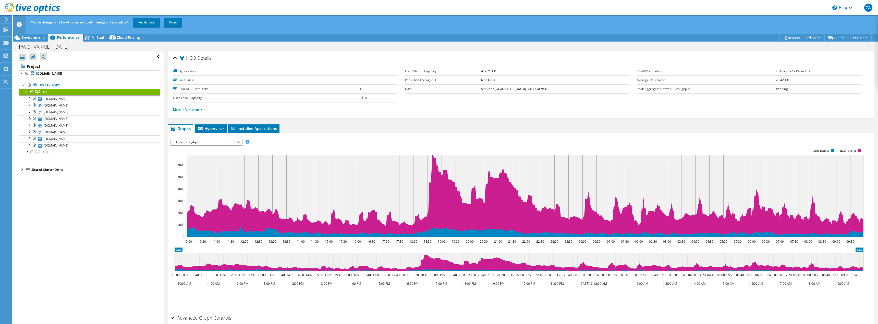
click at [200, 141] on span "Disk Throughput" at bounding box center [207, 142] width 66 height 6
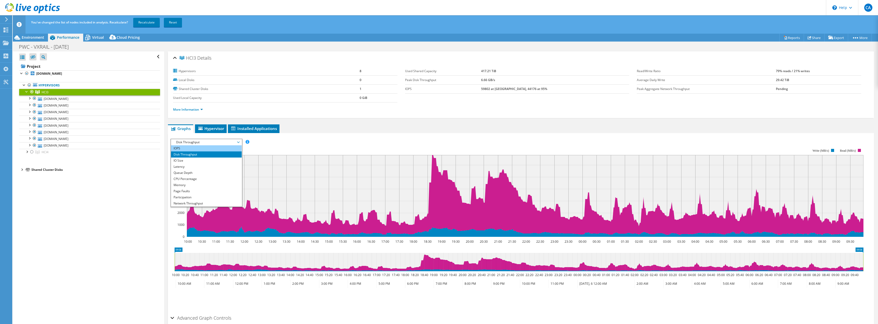
click at [195, 150] on li "IOPS" at bounding box center [206, 148] width 71 height 6
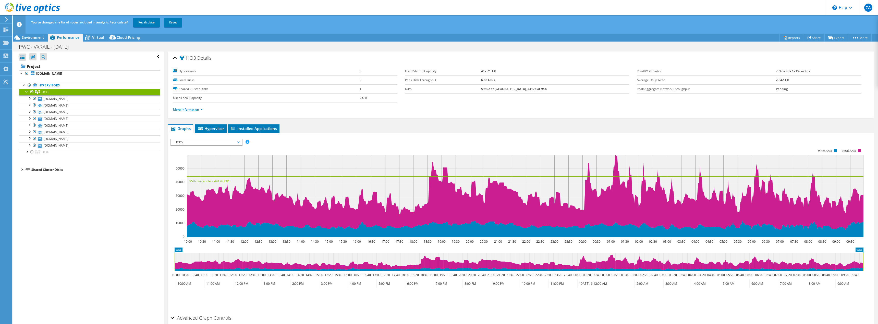
click at [230, 142] on span "IOPS" at bounding box center [207, 142] width 66 height 6
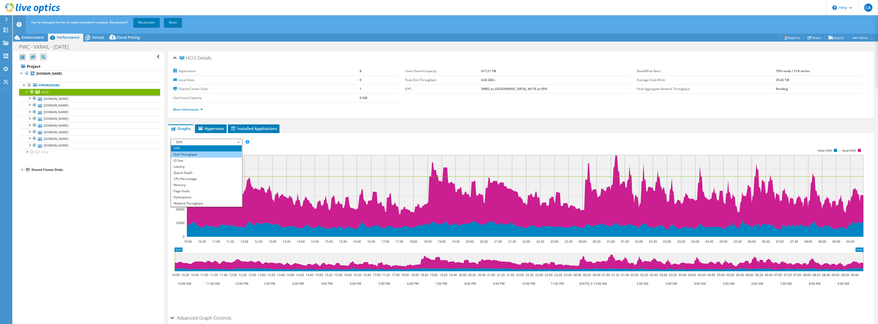
click at [216, 155] on li "Disk Throughput" at bounding box center [206, 155] width 71 height 6
